Goal: Use online tool/utility: Utilize a website feature to perform a specific function

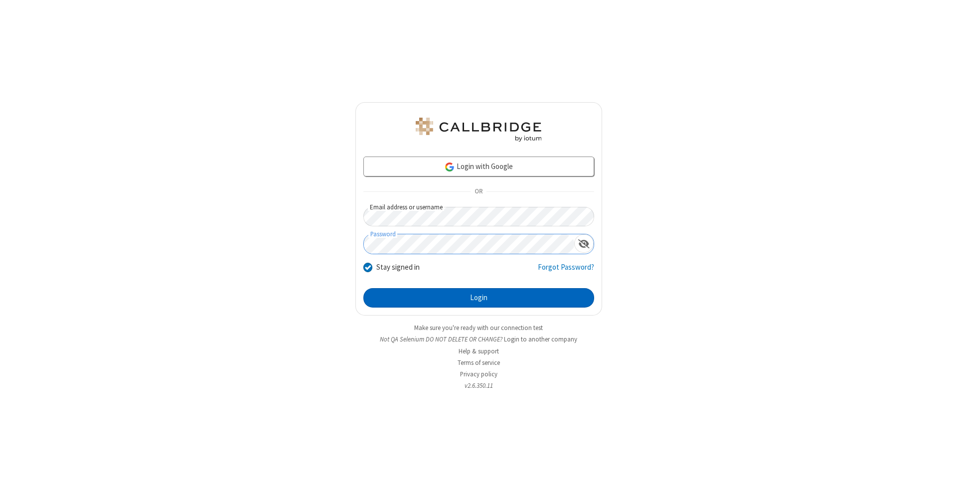
click at [478, 298] on button "Login" at bounding box center [478, 298] width 231 height 20
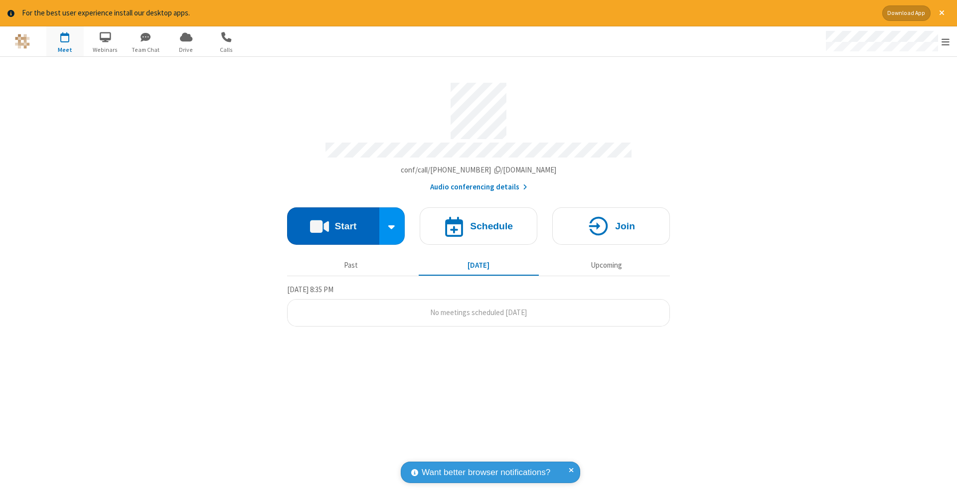
click at [333, 221] on button "Start" at bounding box center [333, 225] width 92 height 37
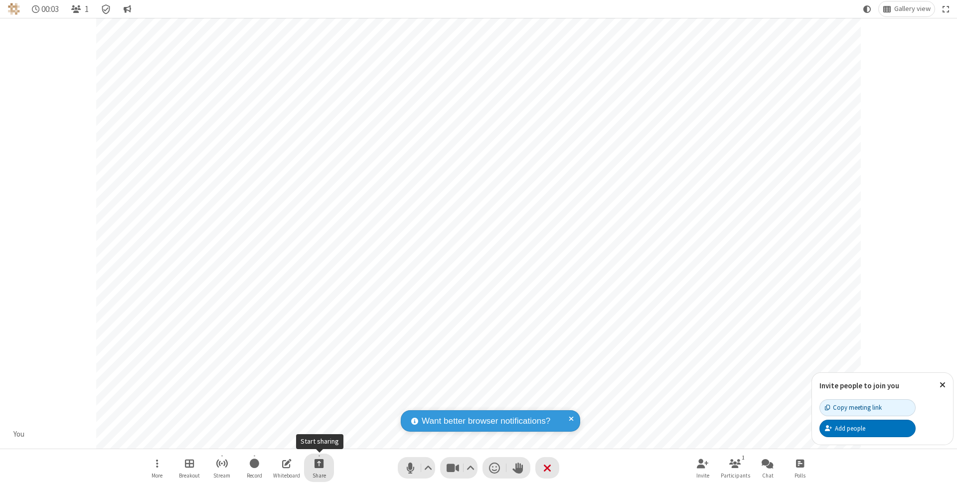
click at [318, 463] on span "Start sharing" at bounding box center [318, 463] width 9 height 12
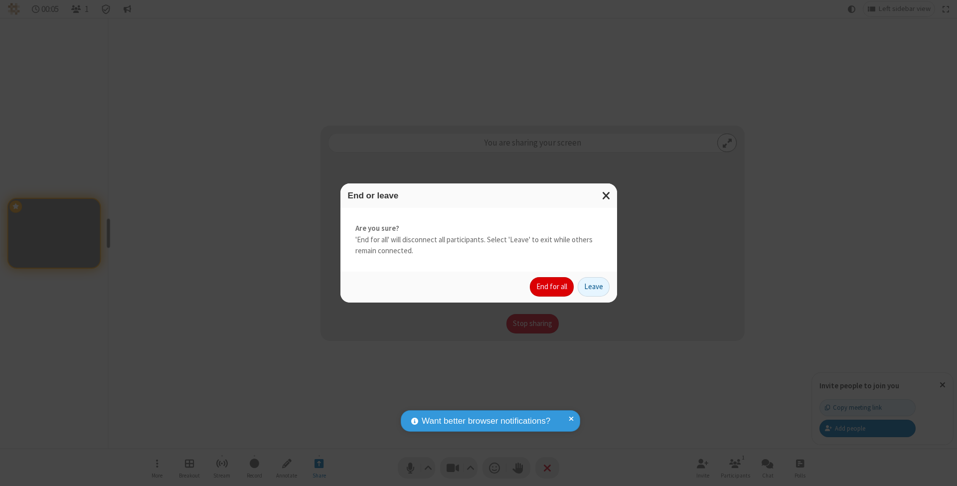
click at [552, 286] on button "End for all" at bounding box center [552, 287] width 44 height 20
